Goal: Find specific page/section: Find specific page/section

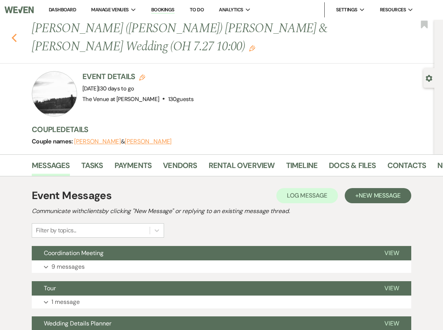
click at [14, 34] on use "button" at bounding box center [14, 38] width 5 height 8
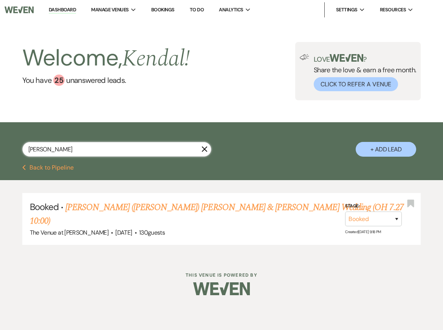
click at [75, 152] on input "[PERSON_NAME]" at bounding box center [116, 149] width 189 height 15
type input "[PERSON_NAME]"
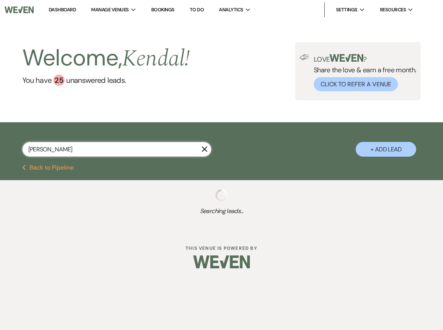
select select "8"
select select "4"
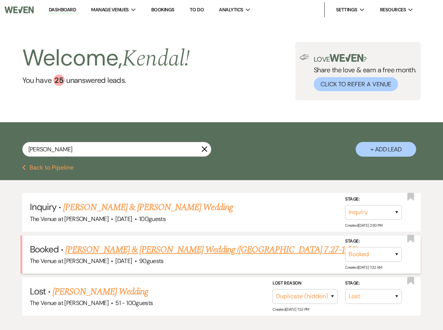
click at [100, 249] on link "[PERSON_NAME] & [PERSON_NAME] Wedding ([GEOGRAPHIC_DATA] 7.27-1:00)" at bounding box center [211, 250] width 292 height 14
